Goal: Information Seeking & Learning: Learn about a topic

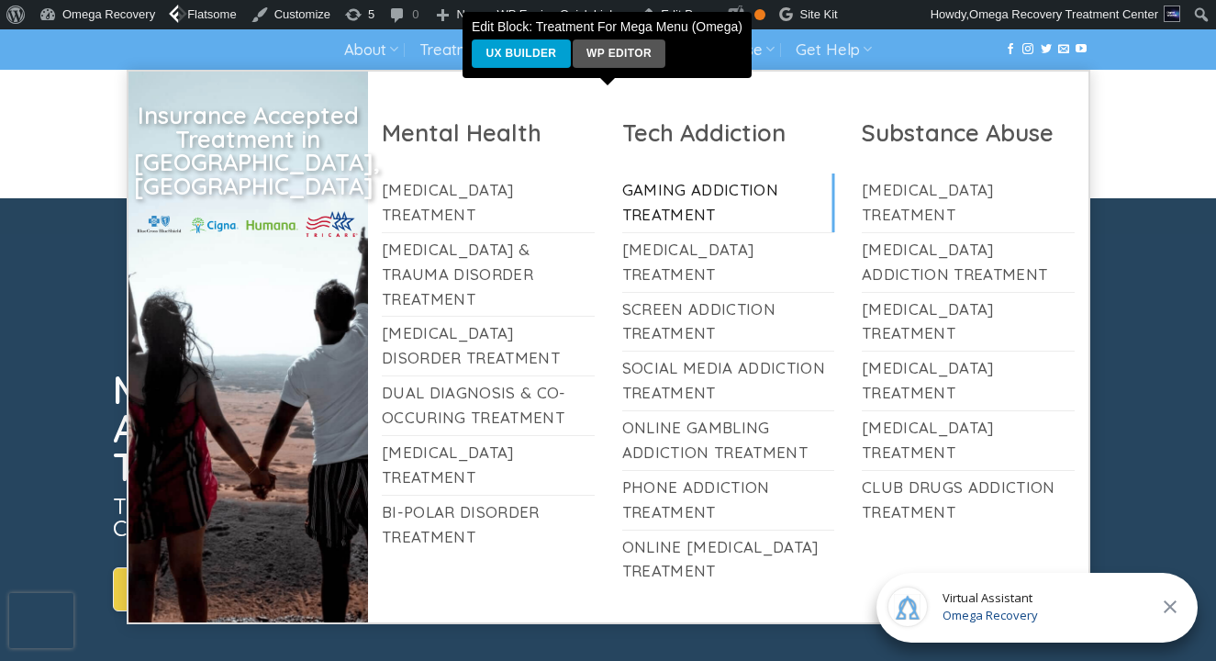
click at [717, 213] on link "Gaming Addiction Treatment" at bounding box center [728, 202] width 213 height 59
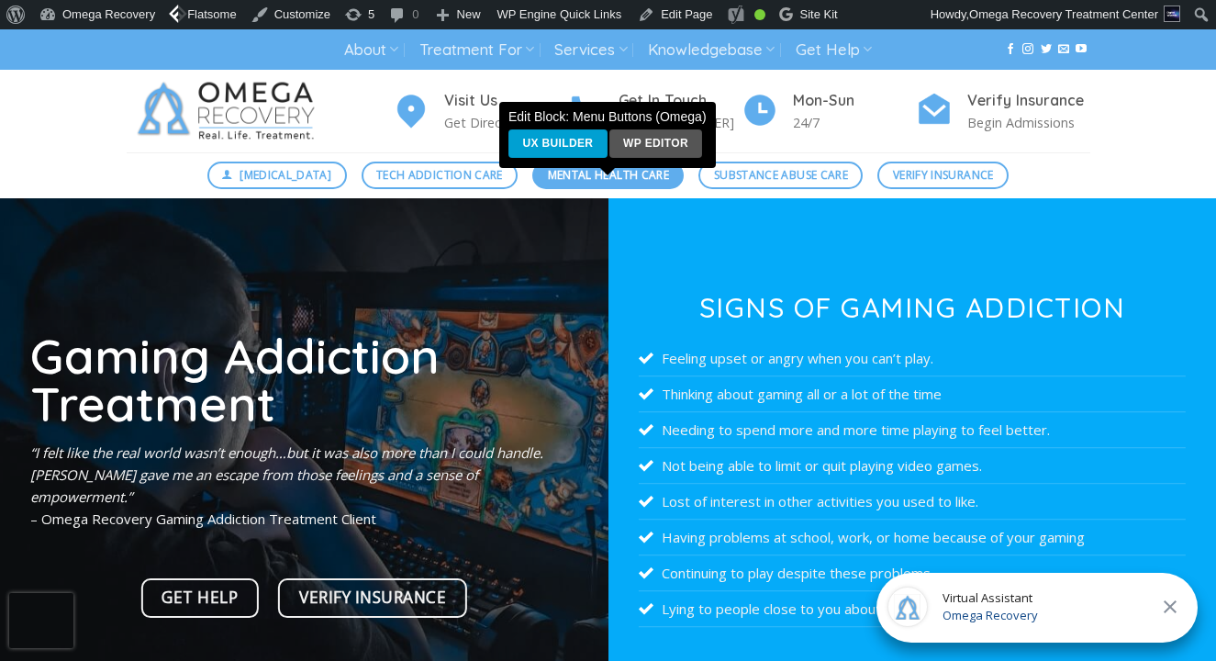
click at [579, 182] on span "Mental Health Care" at bounding box center [608, 174] width 121 height 17
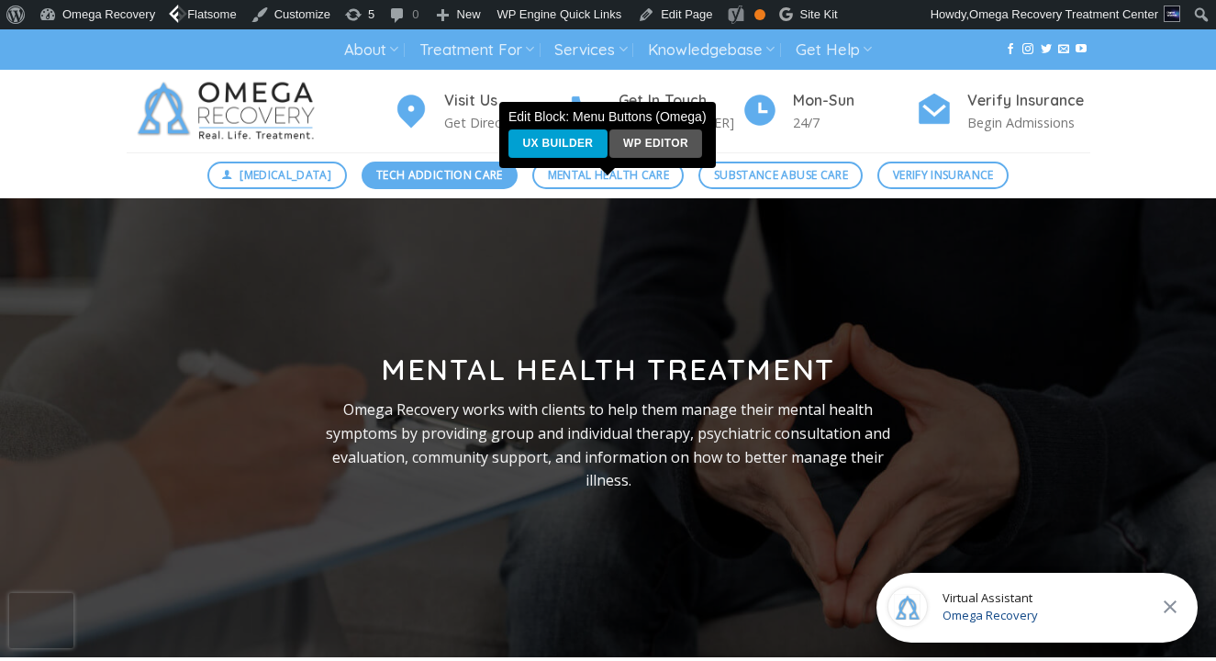
click at [463, 170] on span "Tech Addiction Care" at bounding box center [439, 174] width 127 height 17
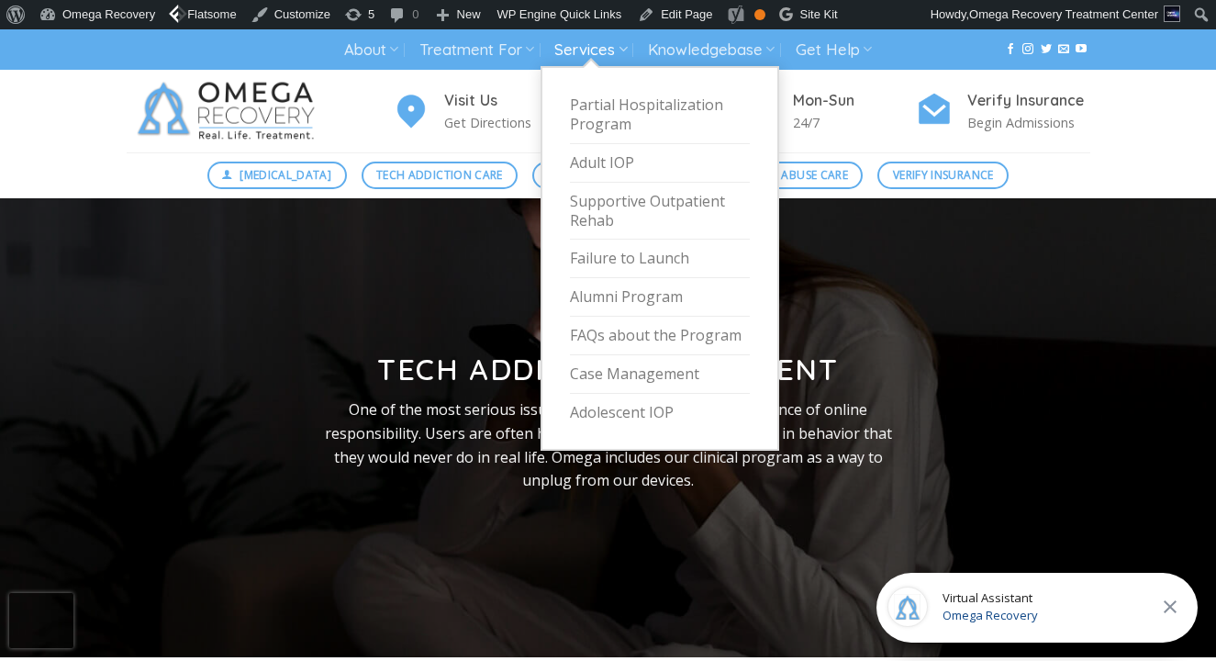
drag, startPoint x: 597, startPoint y: 40, endPoint x: 499, endPoint y: 53, distance: 99.0
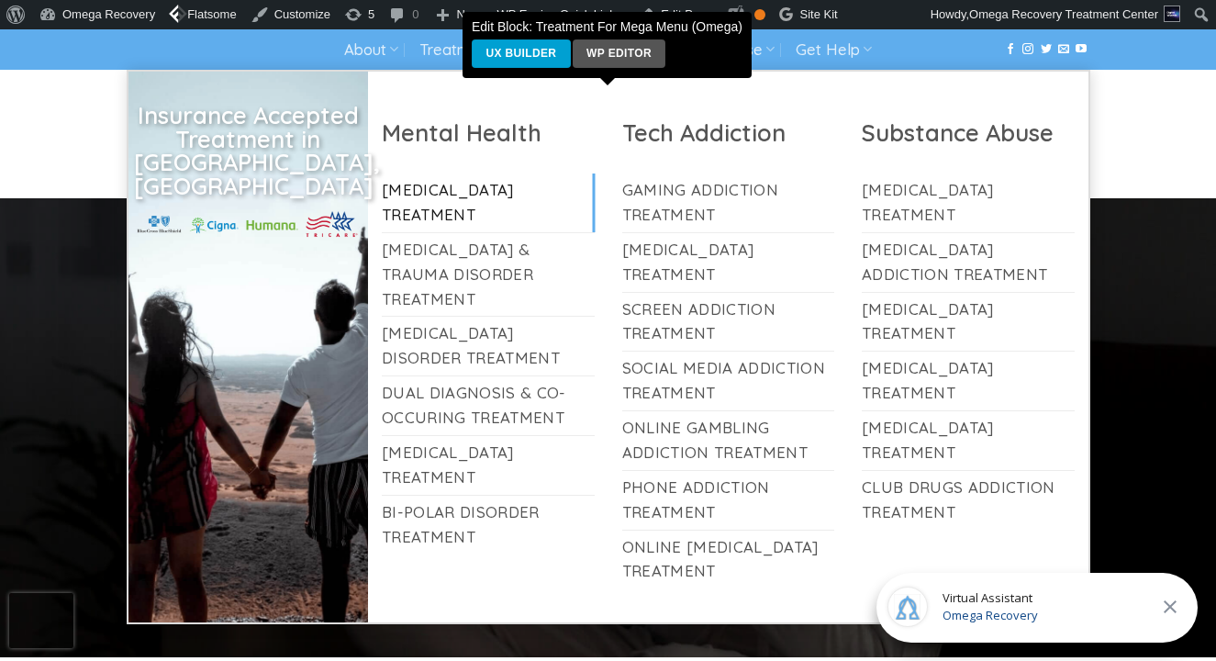
click at [472, 209] on link "[MEDICAL_DATA] Treatment" at bounding box center [488, 202] width 213 height 59
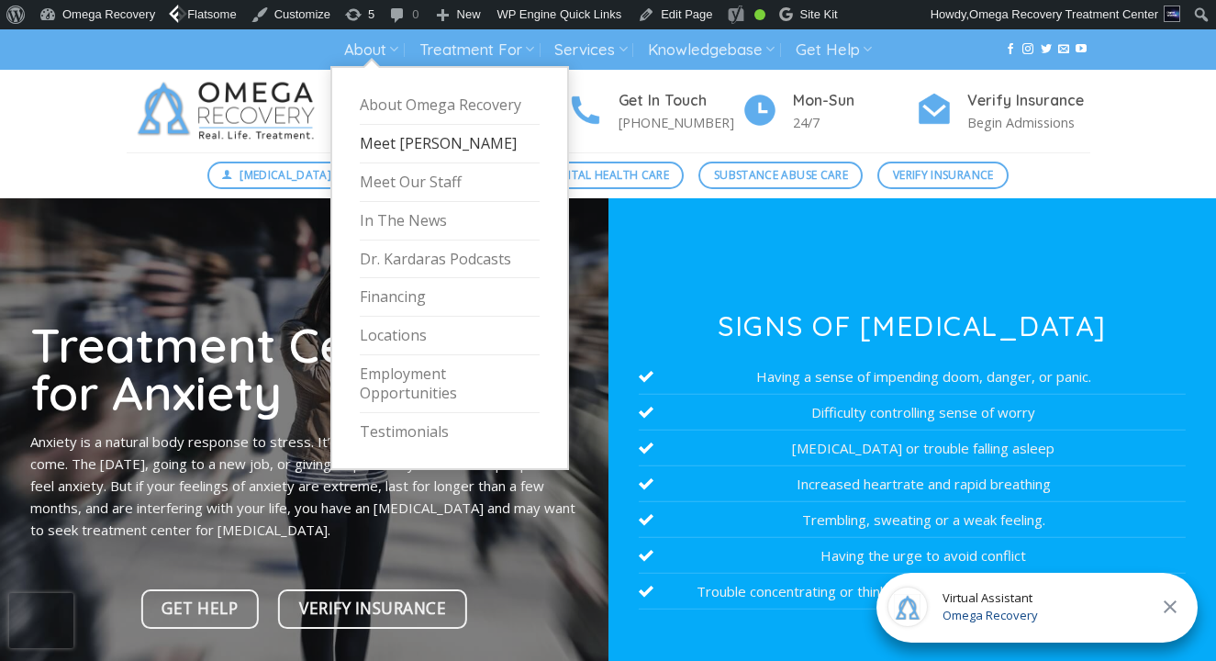
click at [401, 147] on link "Meet [PERSON_NAME]" at bounding box center [450, 144] width 180 height 39
